Goal: Transaction & Acquisition: Purchase product/service

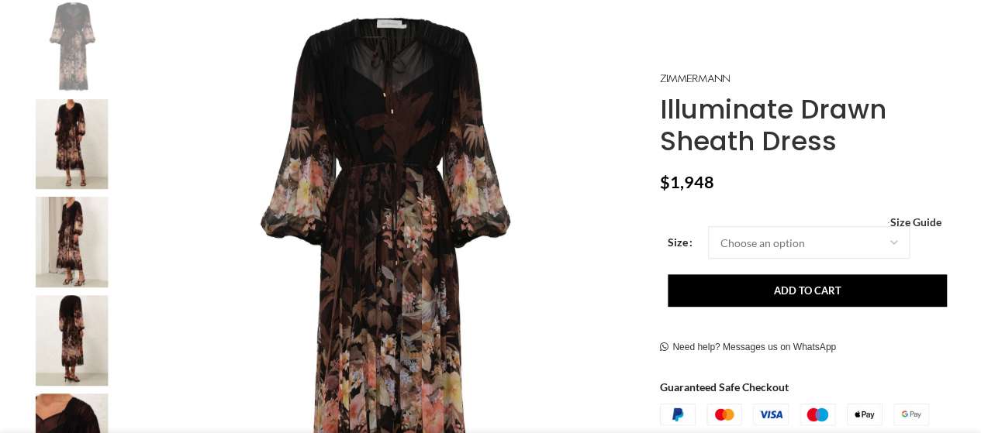
click at [57, 123] on img at bounding box center [72, 144] width 95 height 91
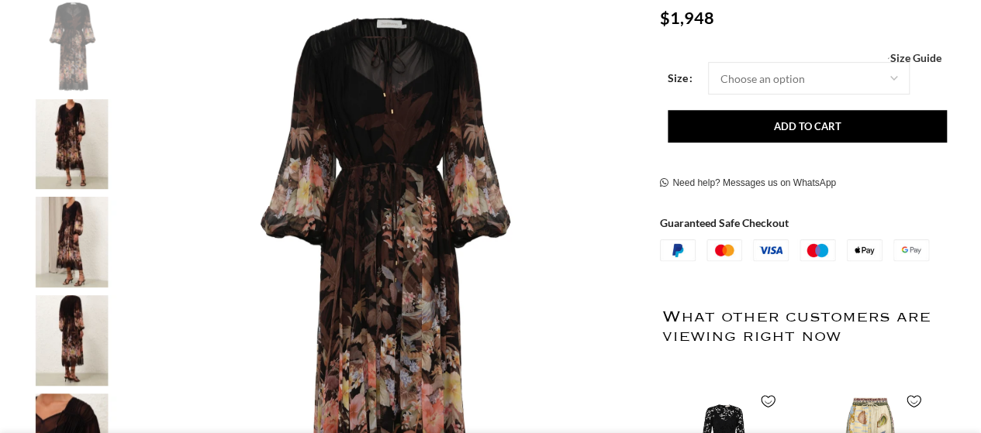
click at [88, 129] on img at bounding box center [72, 144] width 95 height 91
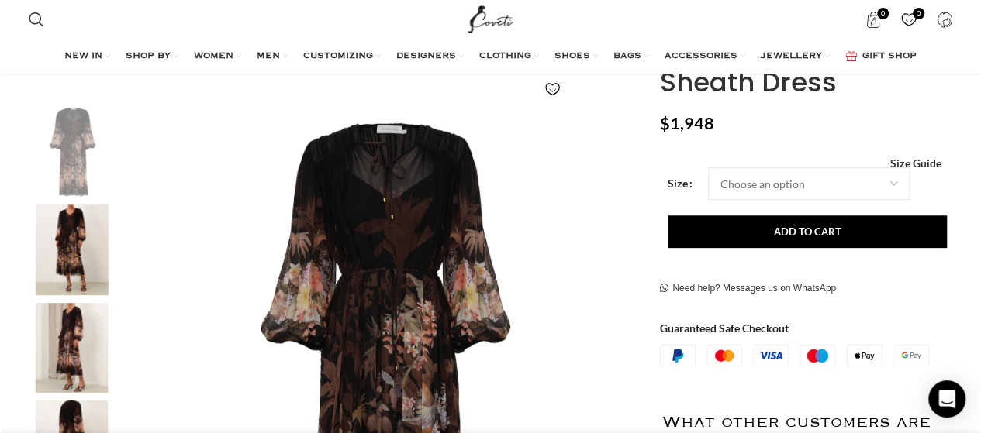
scroll to position [310, 0]
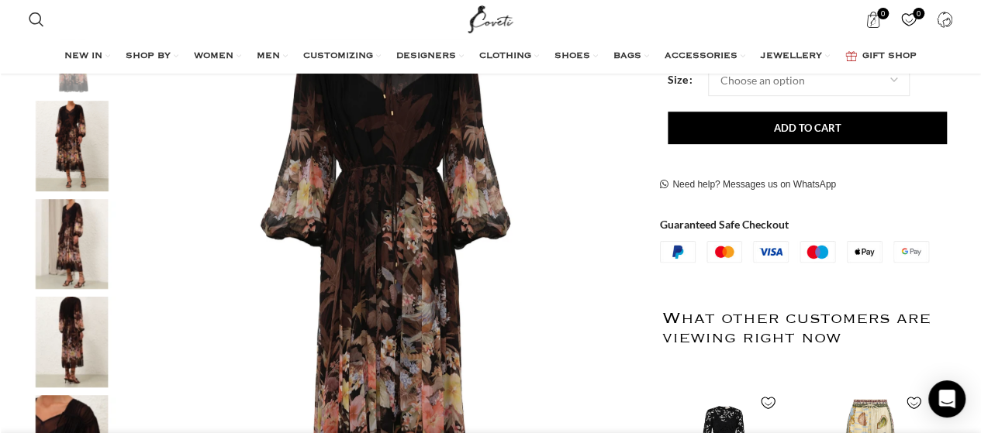
click at [83, 164] on img "2 / 7" at bounding box center [72, 146] width 95 height 91
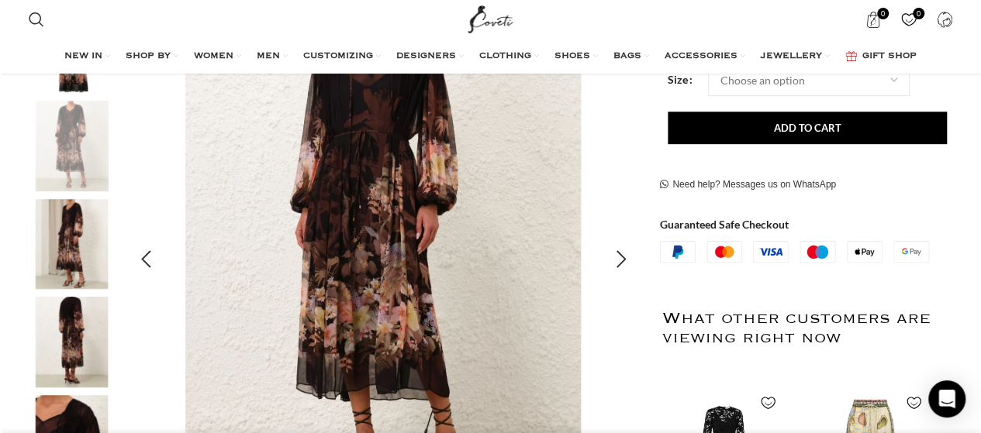
click at [358, 148] on img "2 / 7" at bounding box center [383, 259] width 514 height 514
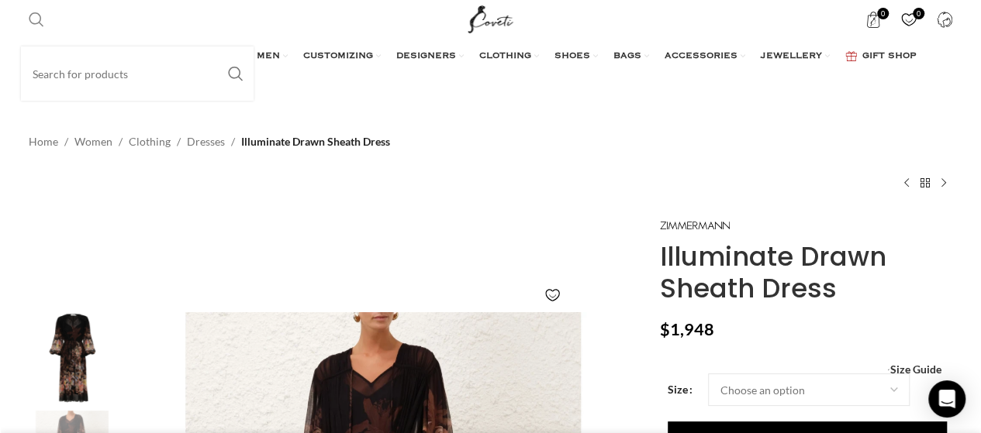
click at [35, 22] on span "Search" at bounding box center [37, 20] width 16 height 16
click at [64, 73] on input "Search" at bounding box center [137, 74] width 233 height 54
paste input "Illuminate Embellished Tank"
type input "Illuminate Embellished Tank"
click at [218, 47] on button "Search" at bounding box center [236, 74] width 36 height 54
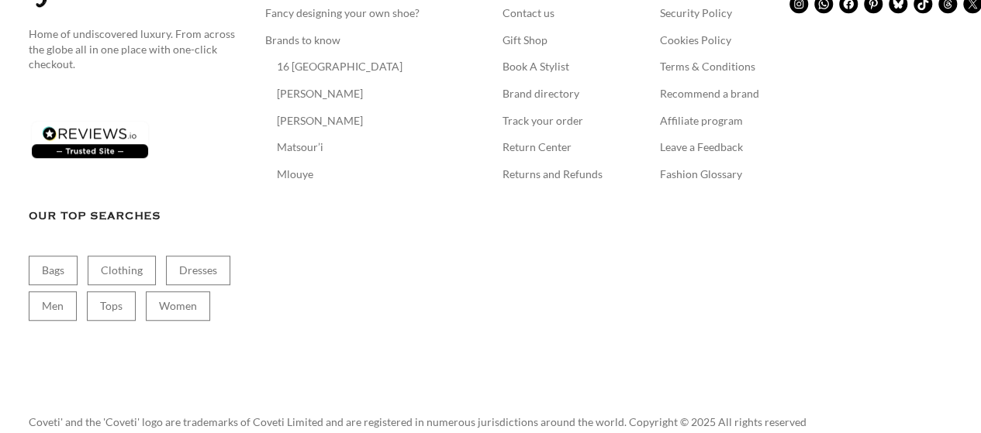
scroll to position [155, 0]
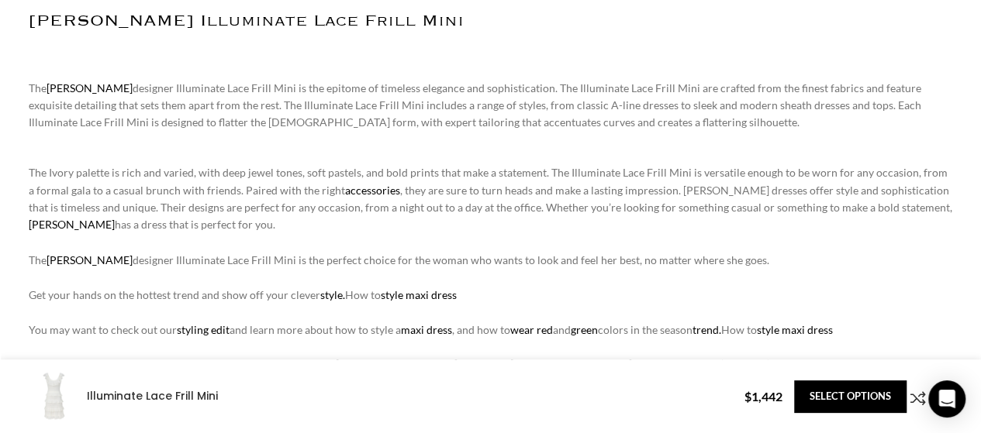
scroll to position [0, 141]
